Goal: Check status: Check status

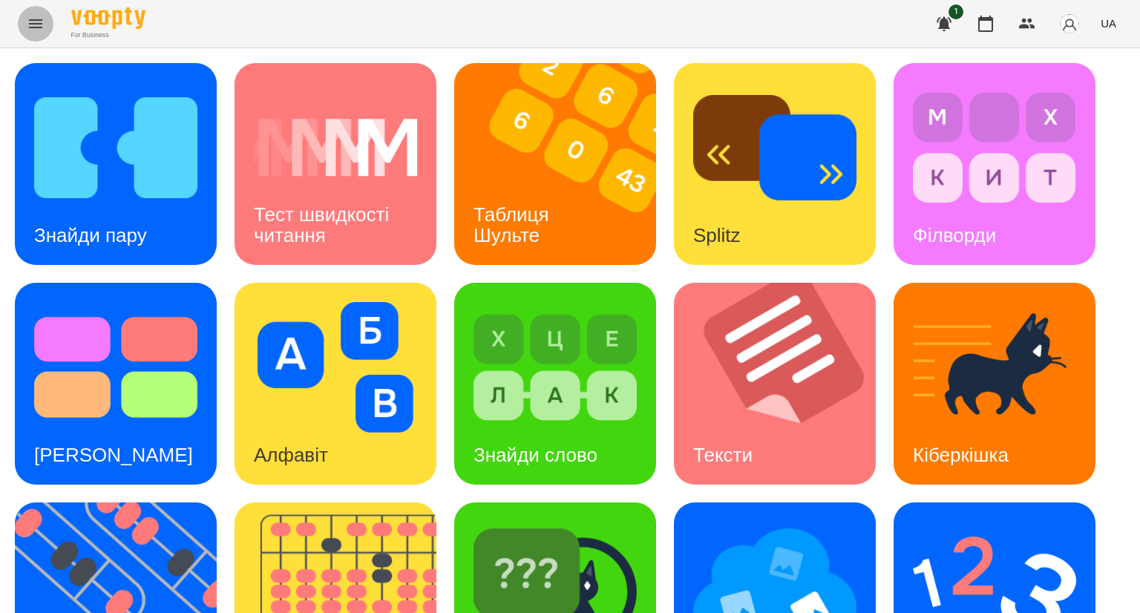
click at [39, 19] on icon "Menu" at bounding box center [35, 23] width 13 height 9
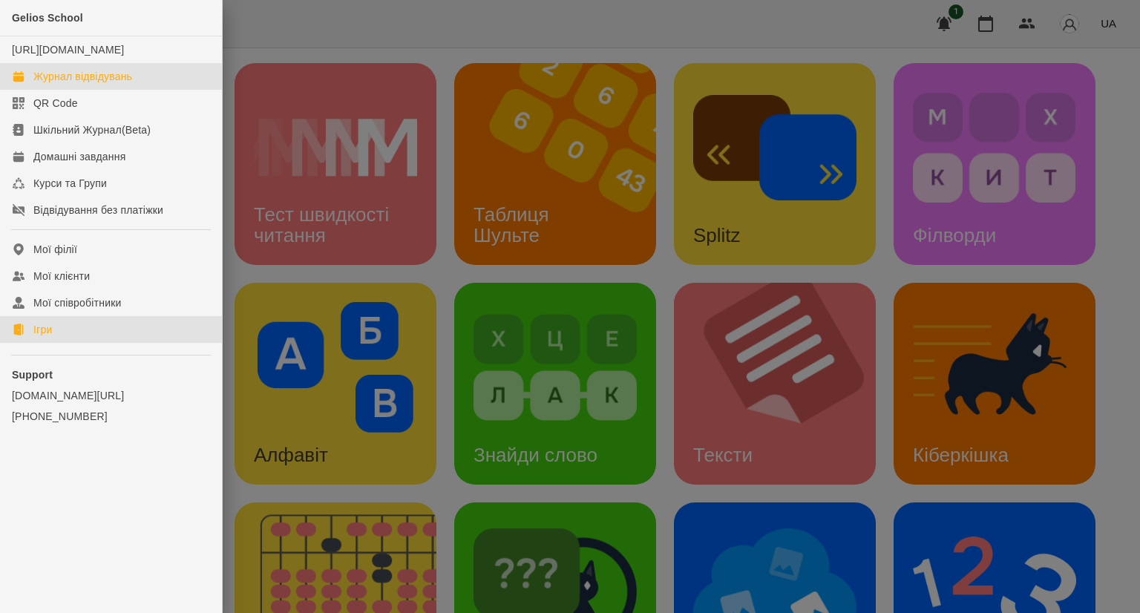
click at [50, 84] on div "Журнал відвідувань" at bounding box center [82, 76] width 99 height 15
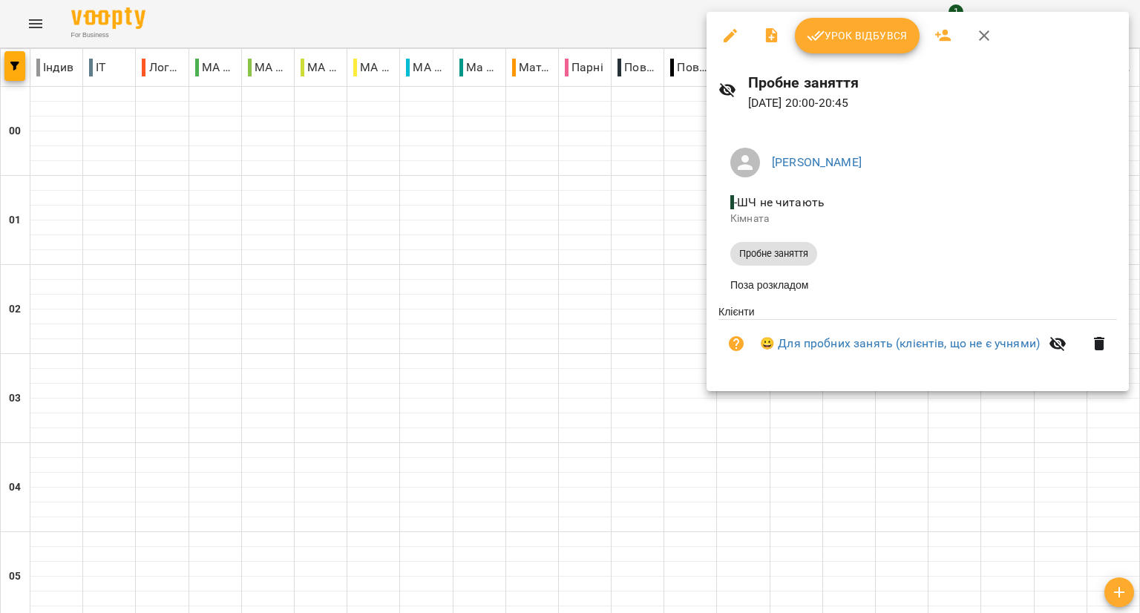
click at [990, 45] on button "button" at bounding box center [985, 36] width 36 height 36
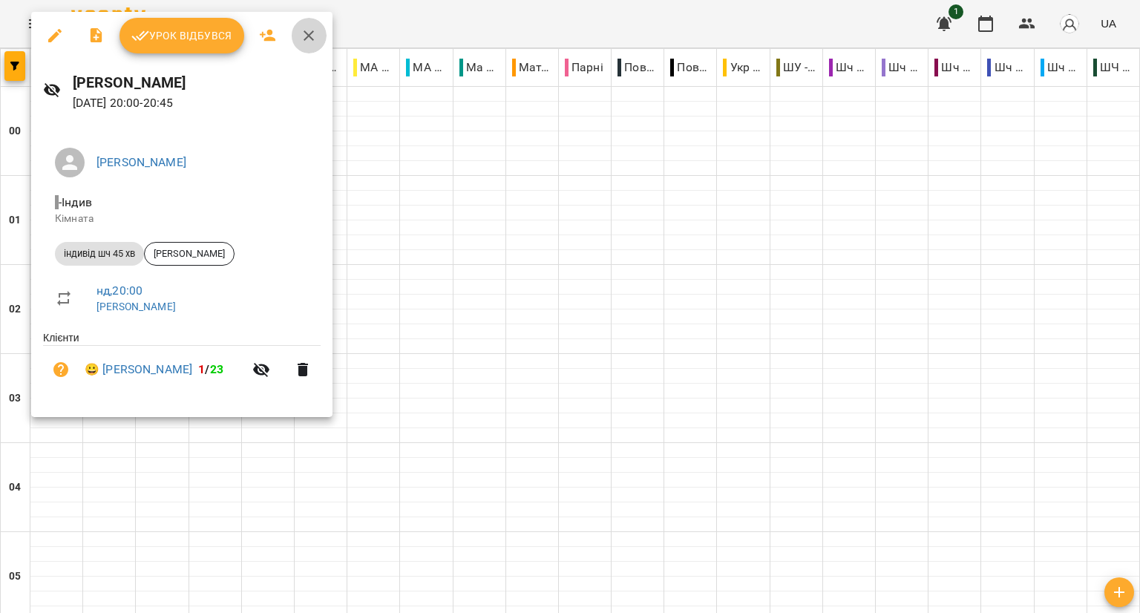
click at [320, 32] on button "button" at bounding box center [309, 36] width 36 height 36
